Goal: Book appointment/travel/reservation

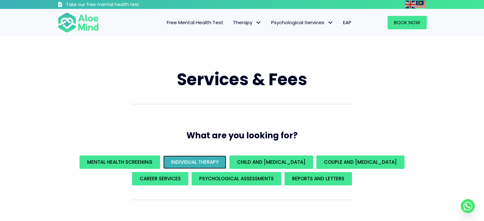
click at [209, 162] on span "Individual Therapy" at bounding box center [195, 162] width 48 height 7
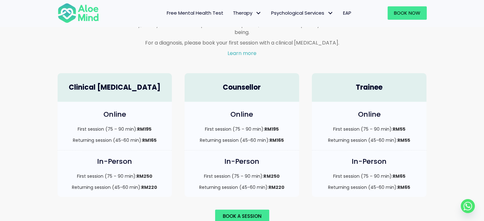
scroll to position [436, 0]
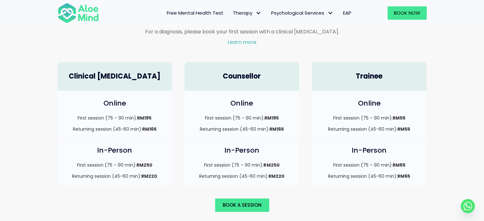
click at [378, 126] on p "Returning session (45-60 min): RM55" at bounding box center [369, 129] width 102 height 6
click at [241, 199] on link "Book a session" at bounding box center [242, 205] width 54 height 13
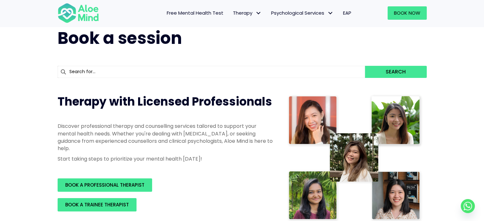
scroll to position [32, 0]
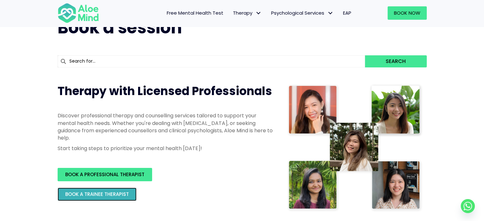
click at [124, 191] on span "BOOK A TRAINEE THERAPIST" at bounding box center [97, 194] width 64 height 7
